Goal: Task Accomplishment & Management: Use online tool/utility

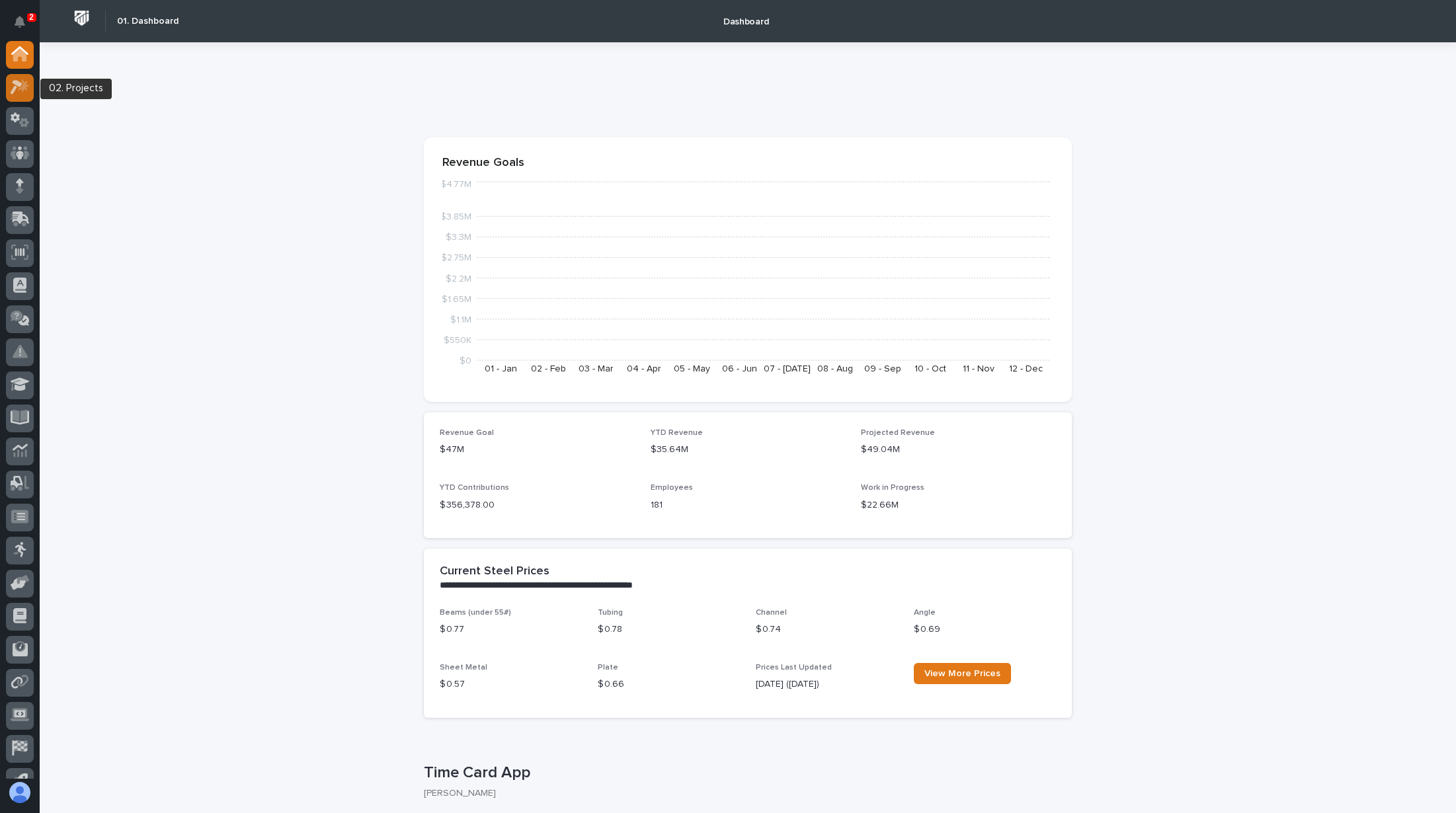
click at [30, 93] on div at bounding box center [20, 88] width 28 height 28
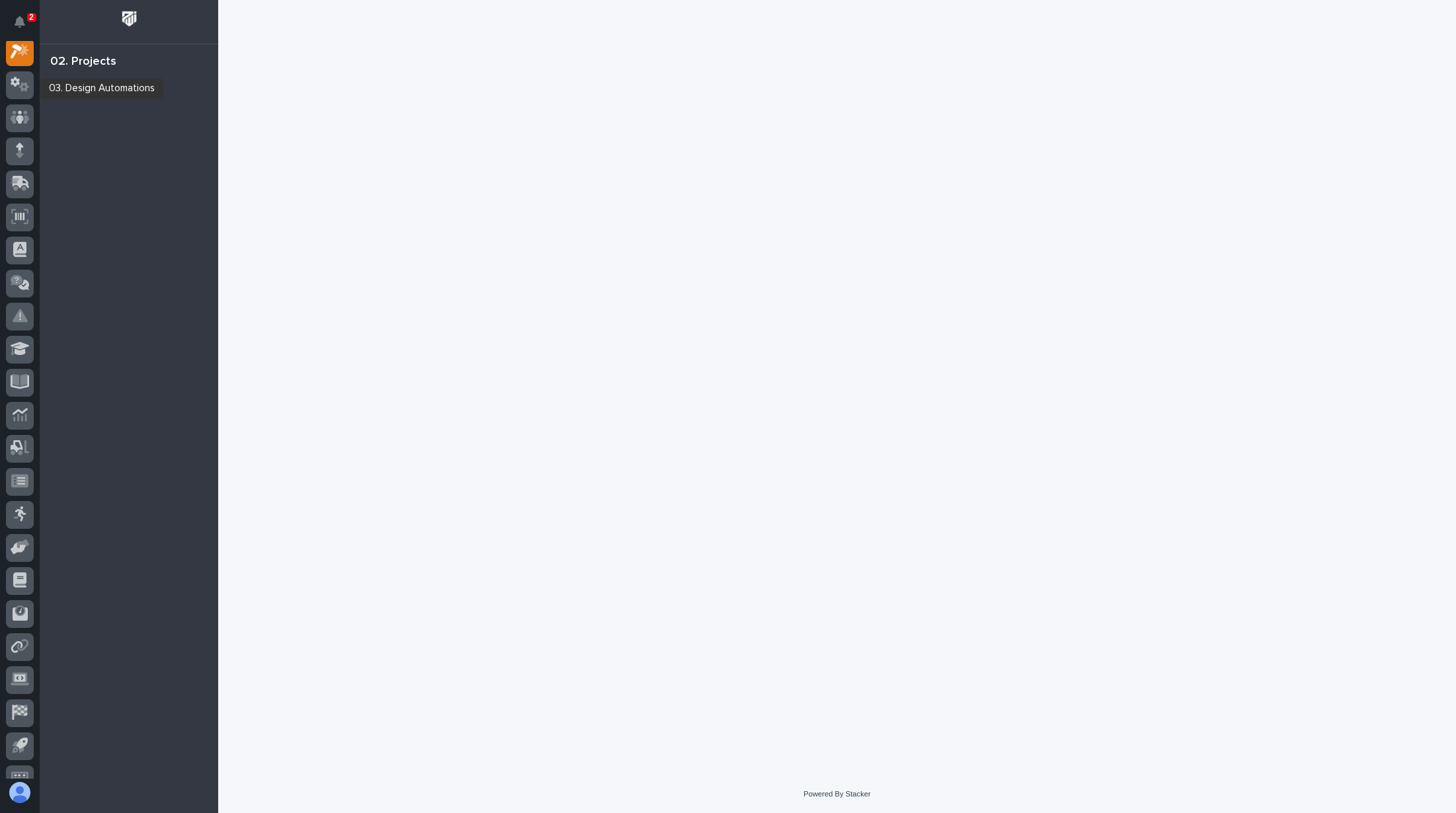
scroll to position [33, 0]
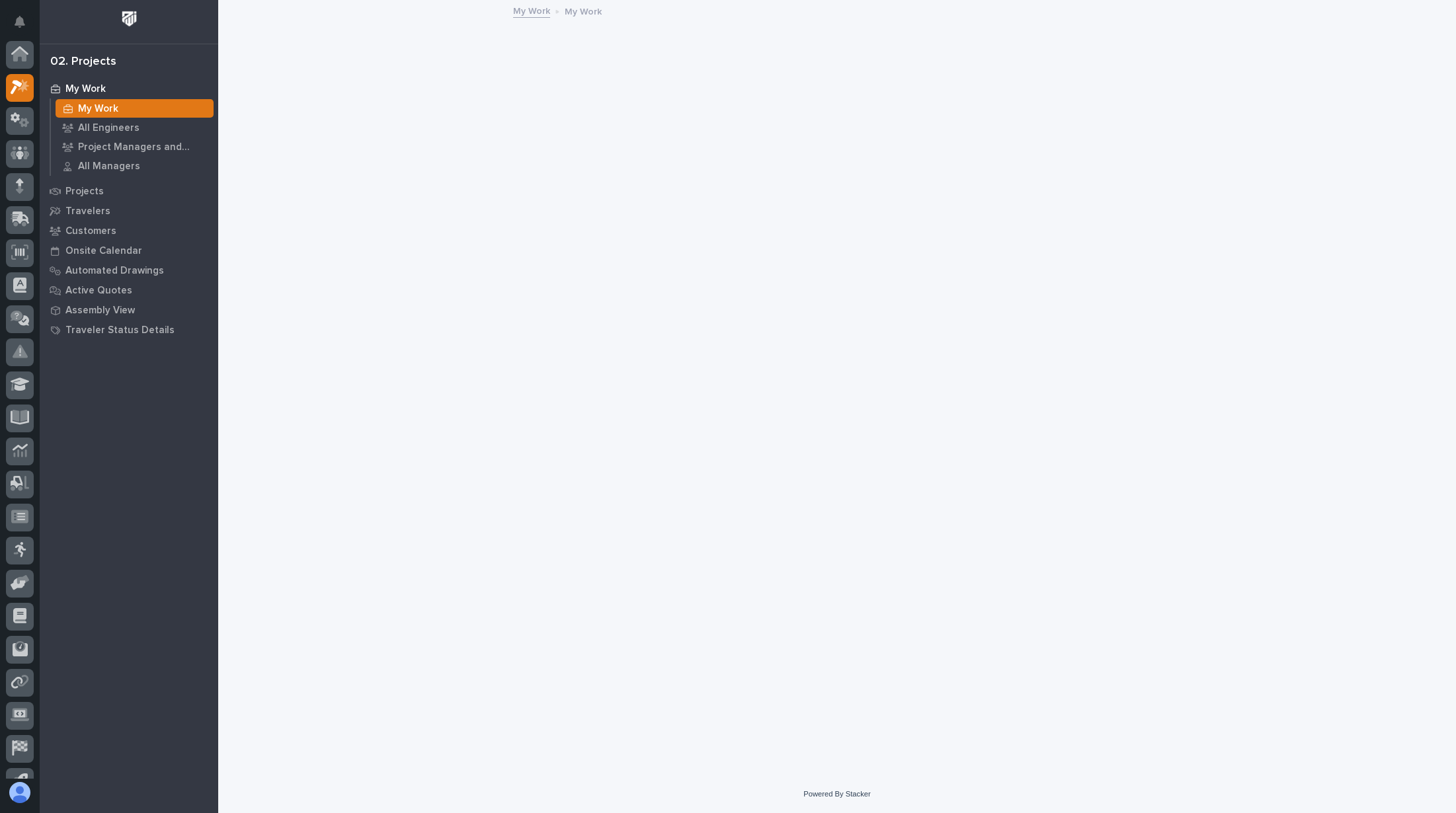
scroll to position [33, 0]
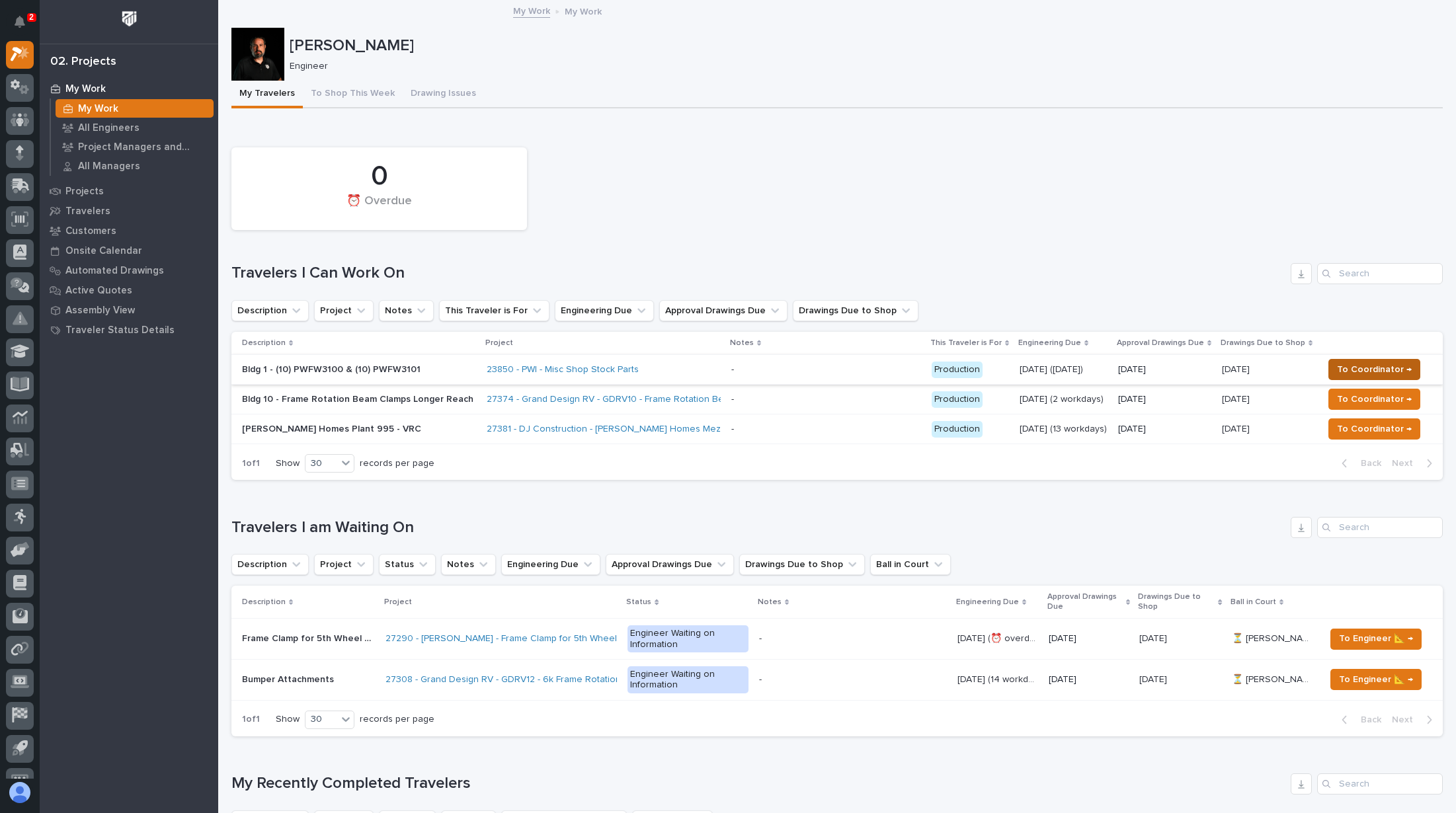
click at [1351, 364] on span "To Coordinator →" at bounding box center [1374, 369] width 75 height 16
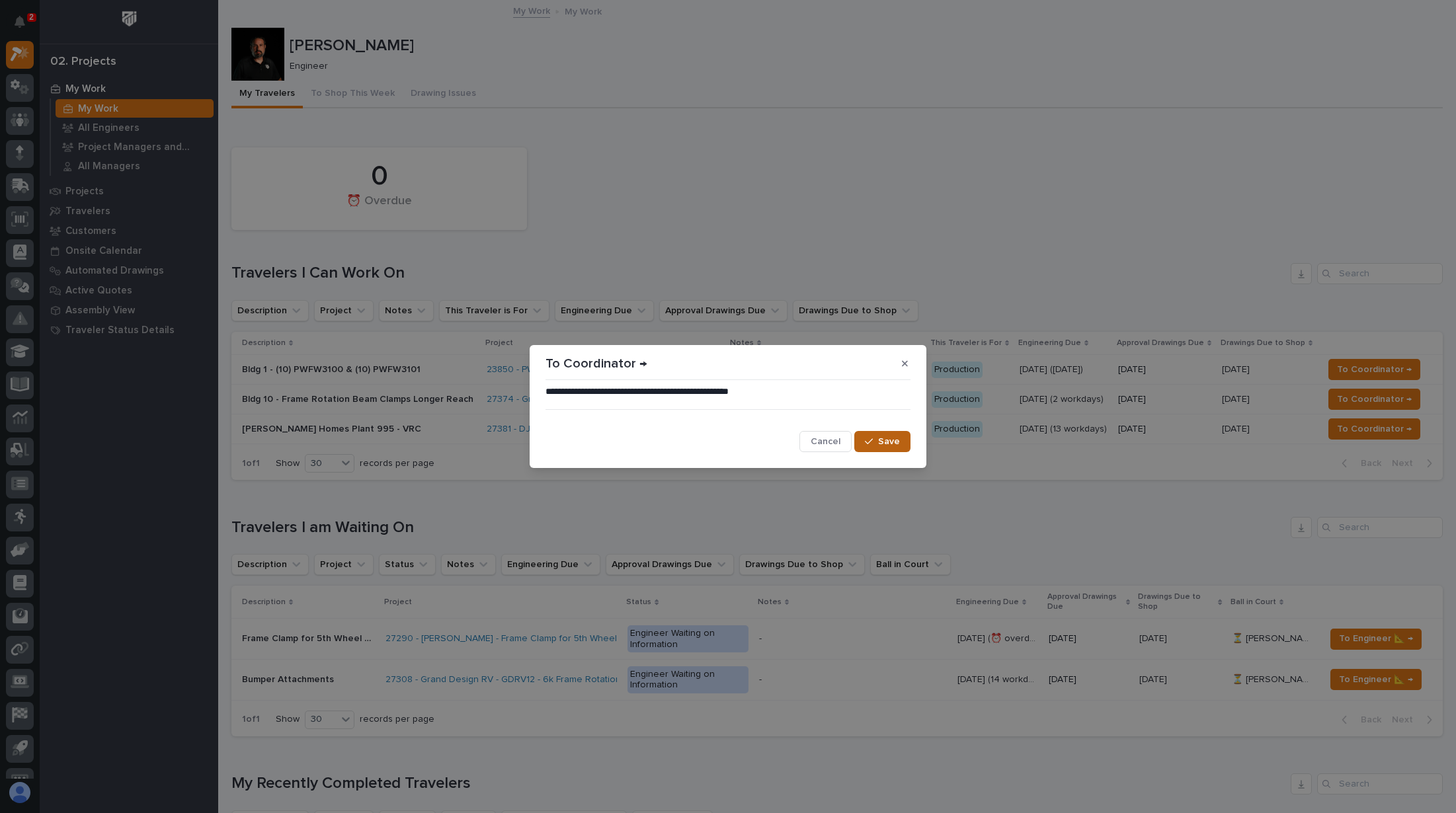
click at [887, 443] on span "Save" at bounding box center [889, 442] width 22 height 12
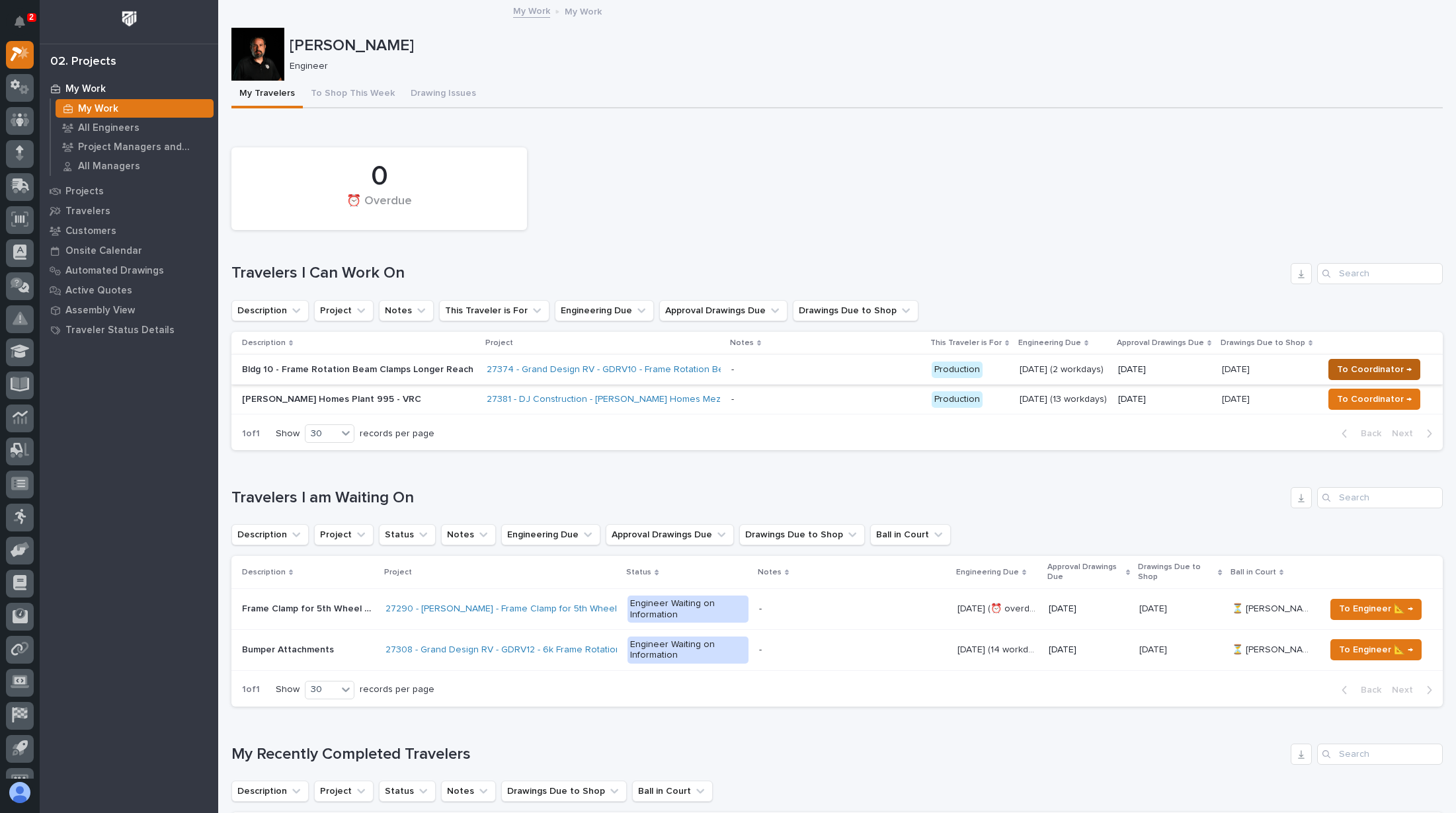
click at [1365, 364] on span "To Coordinator →" at bounding box center [1374, 369] width 75 height 16
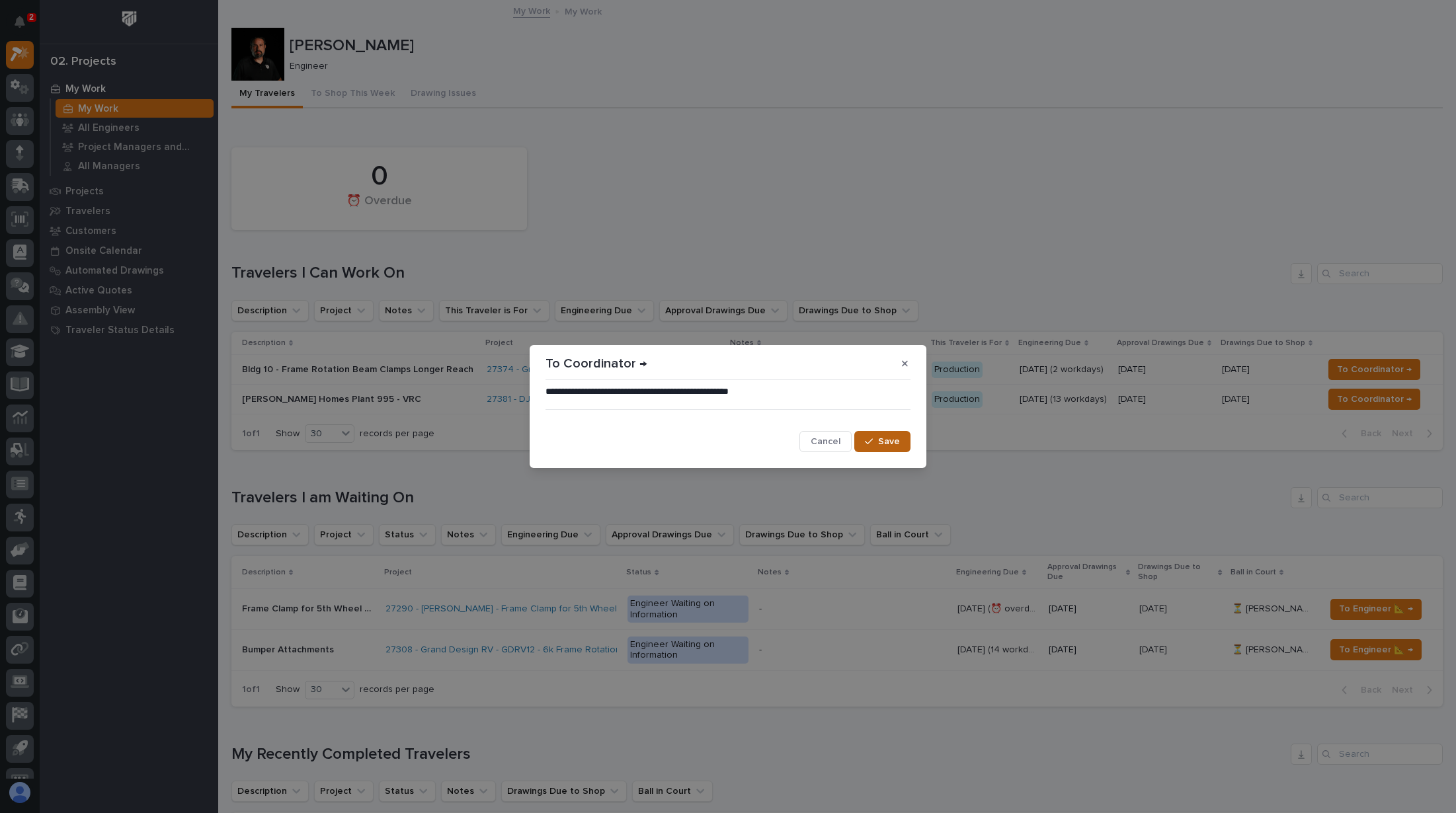
click at [891, 437] on span "Save" at bounding box center [889, 442] width 22 height 12
